Goal: Book appointment/travel/reservation

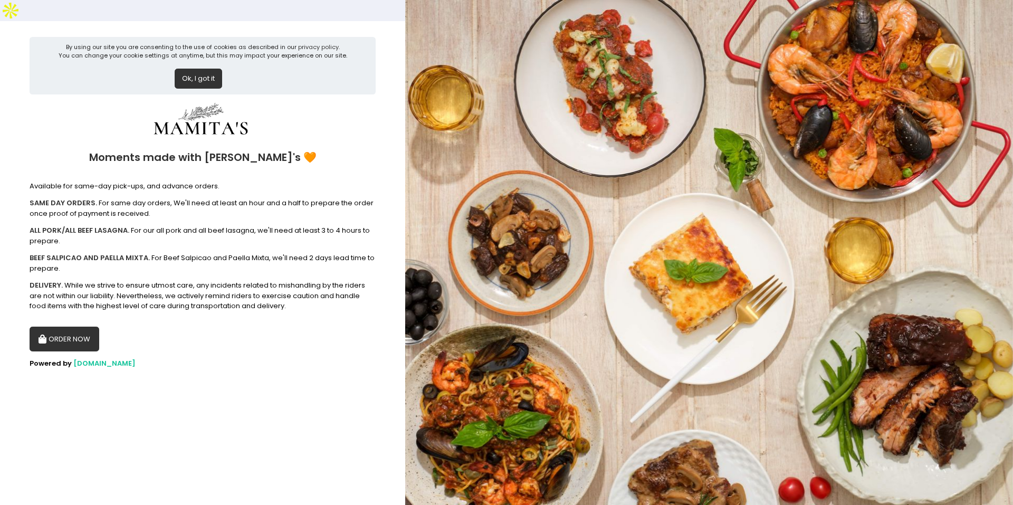
click at [70, 326] on button "ORDER NOW" at bounding box center [65, 338] width 70 height 25
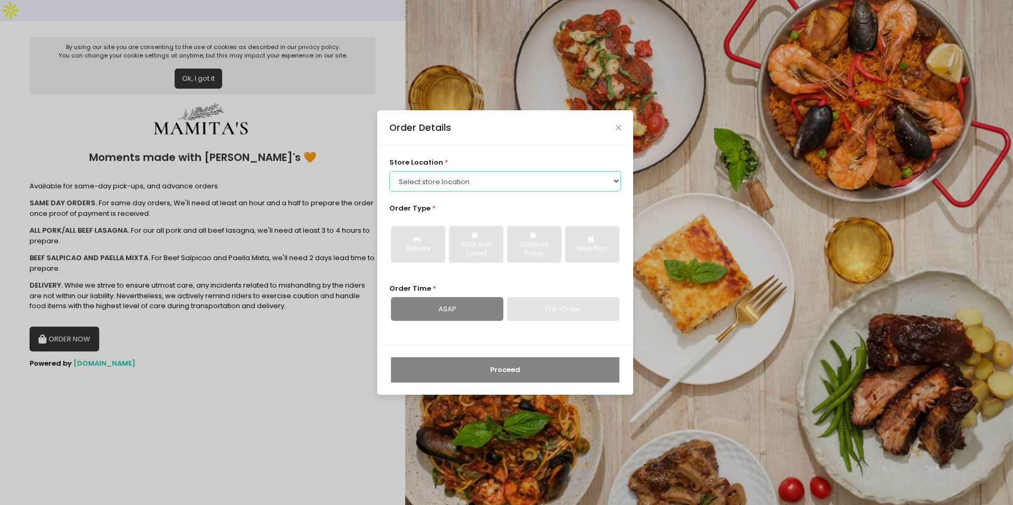
click at [488, 180] on select "Select store location Mamitas PH - [GEOGRAPHIC_DATA] Mamitas PH - [GEOGRAPHIC_D…" at bounding box center [505, 181] width 232 height 20
select select "6602978951b8268a02d72b28"
click at [389, 171] on select "Select store location Mamitas PH - [GEOGRAPHIC_DATA] Mamitas PH - [GEOGRAPHIC_D…" at bounding box center [505, 181] width 232 height 20
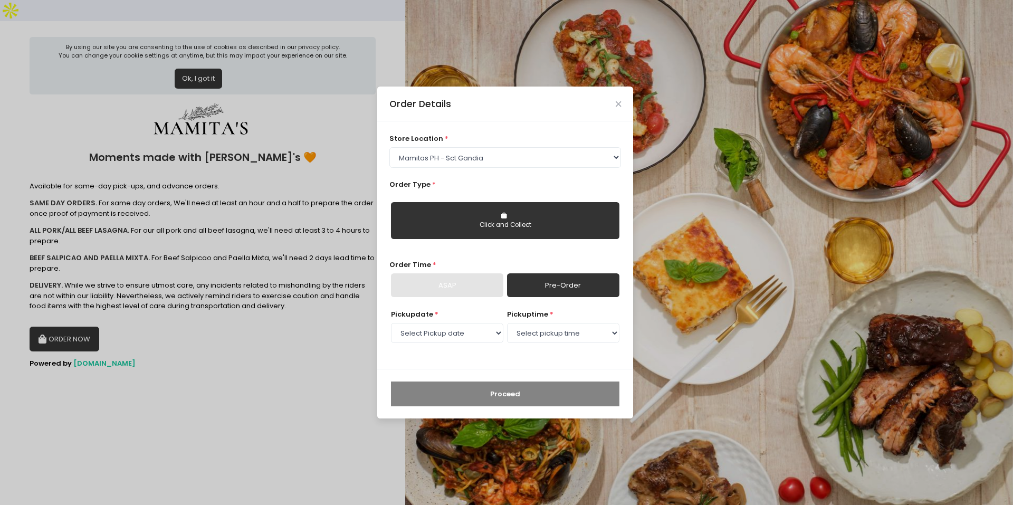
click at [544, 223] on div "Click and Collect" at bounding box center [505, 224] width 214 height 9
click at [444, 331] on select "Select Pickup date [DATE] [DATE] [DATE] [DATE] [DATE] [DATE] [DATE] [DATE] [DAT…" at bounding box center [447, 333] width 112 height 20
select select "[DATE]"
click at [391, 323] on select "Select Pickup date [DATE] [DATE] [DATE] [DATE] [DATE] [DATE] [DATE] [DATE] [DAT…" at bounding box center [447, 333] width 112 height 20
click at [540, 333] on select "Select pickup time 09:00 AM - 09:30 AM 09:30 AM - 10:00 AM 10:00 AM - 10:30 AM …" at bounding box center [563, 333] width 112 height 20
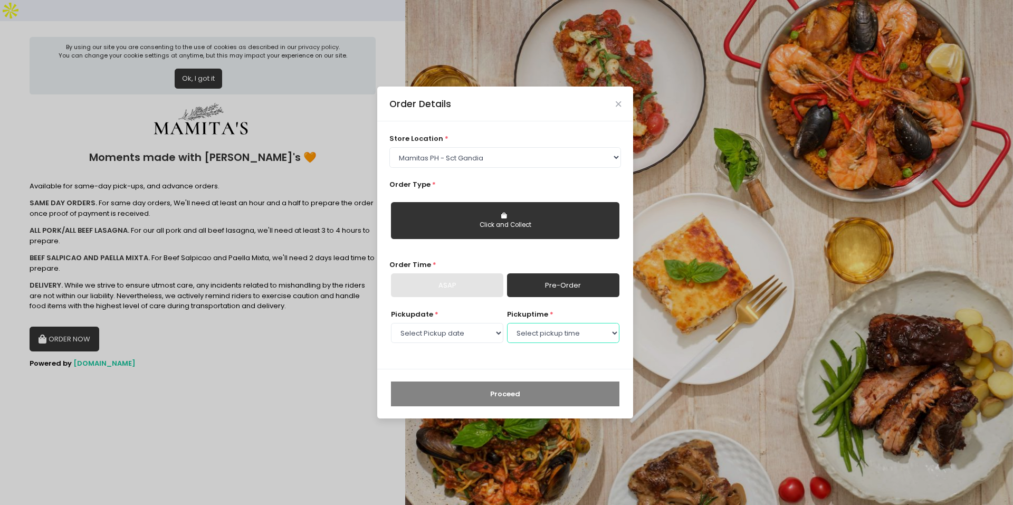
select select "11:00"
click at [507, 323] on select "Select pickup time 09:00 AM - 09:30 AM 09:30 AM - 10:00 AM 10:00 AM - 10:30 AM …" at bounding box center [563, 333] width 112 height 20
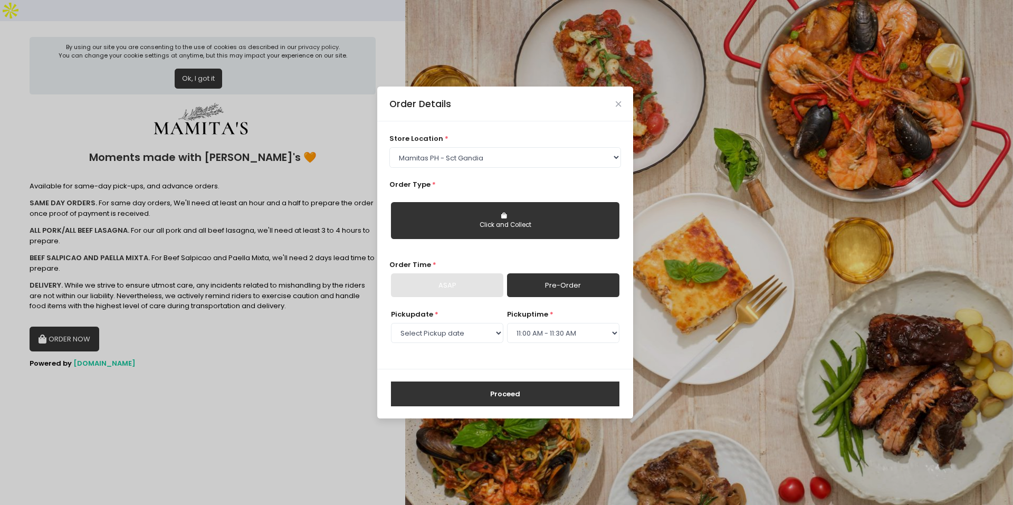
click at [506, 395] on button "Proceed" at bounding box center [505, 393] width 228 height 25
